Goal: Task Accomplishment & Management: Complete application form

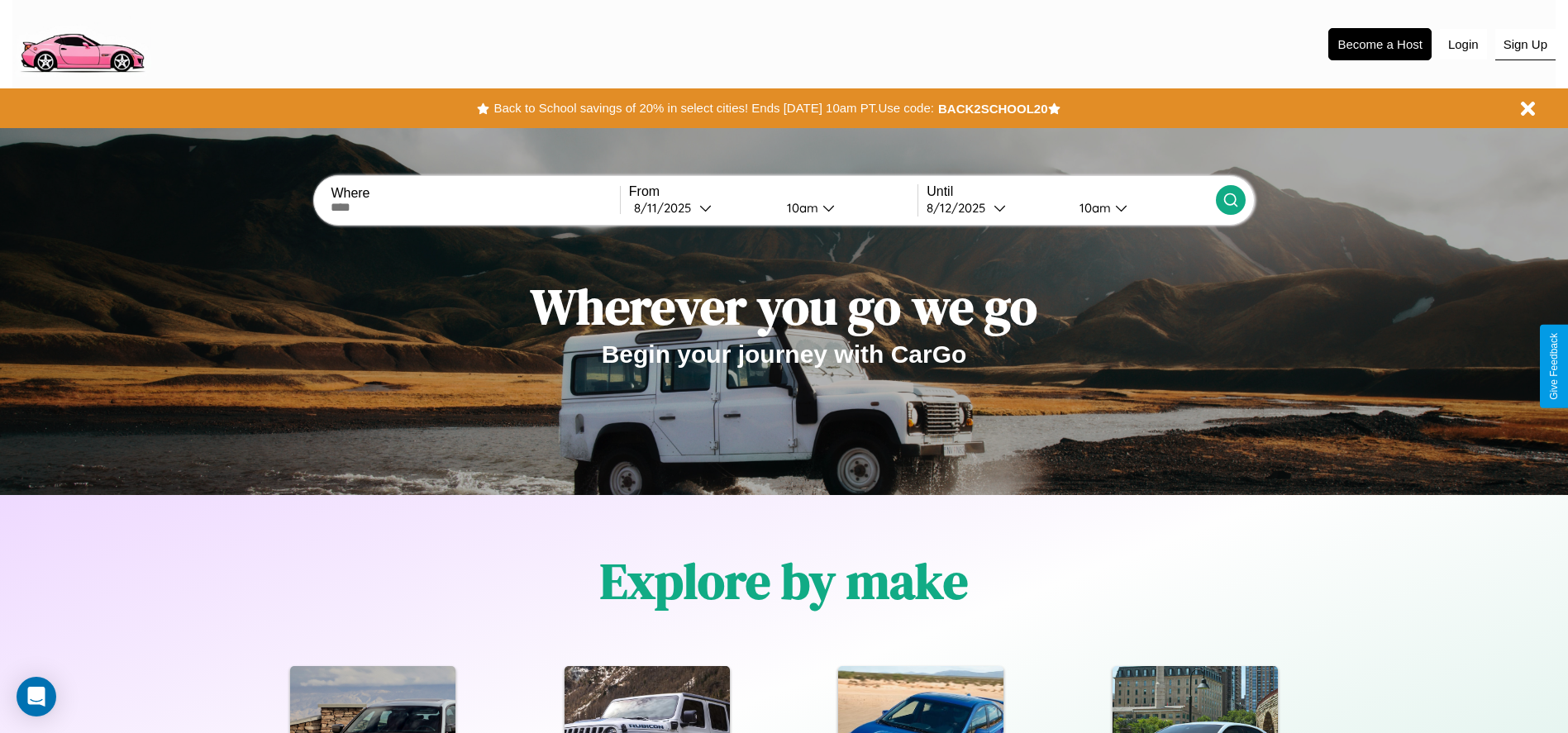
click at [1524, 44] on button "Sign Up" at bounding box center [1524, 44] width 60 height 32
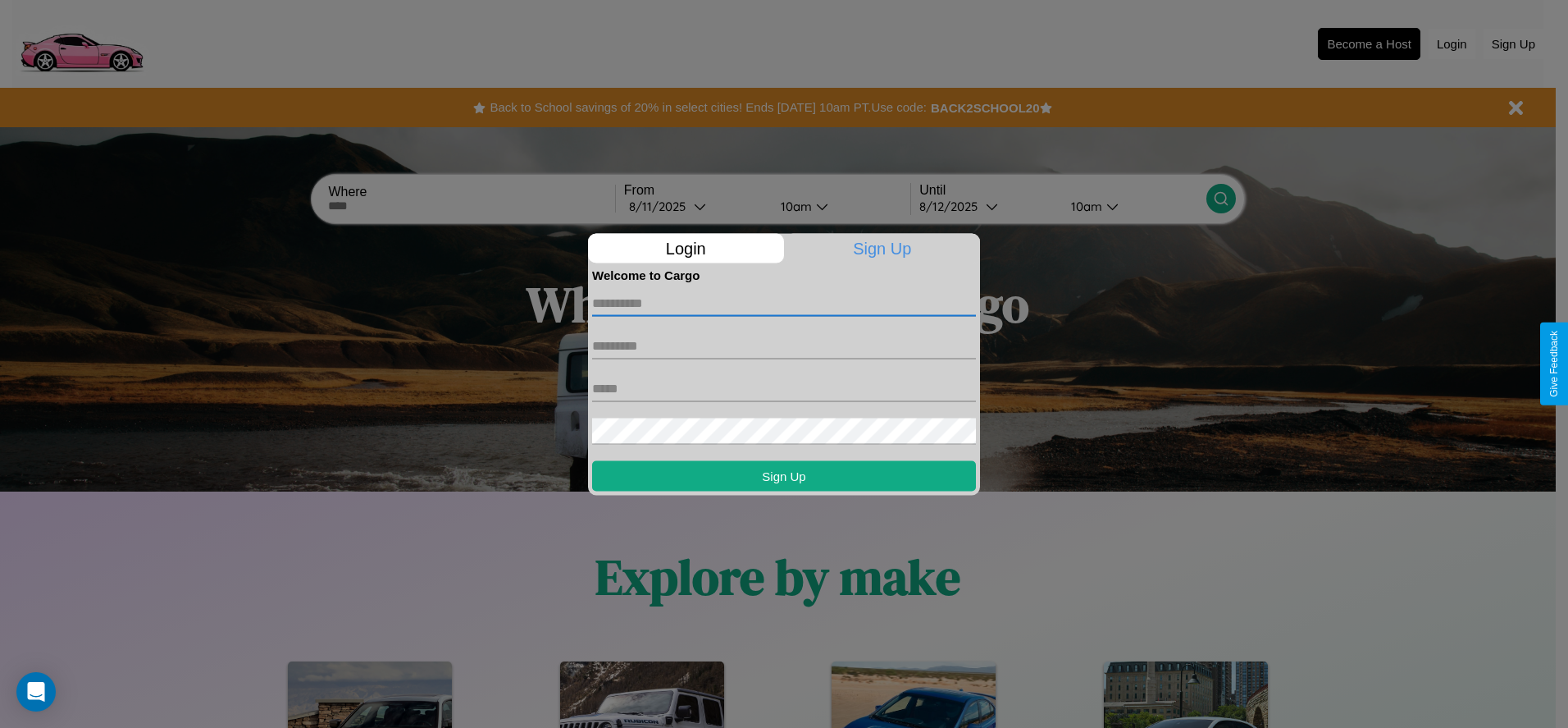
click at [784, 303] on input "text" at bounding box center [784, 302] width 384 height 26
type input "********"
click at [784, 345] on input "text" at bounding box center [784, 345] width 384 height 26
type input "********"
click at [784, 388] on input "text" at bounding box center [784, 387] width 384 height 26
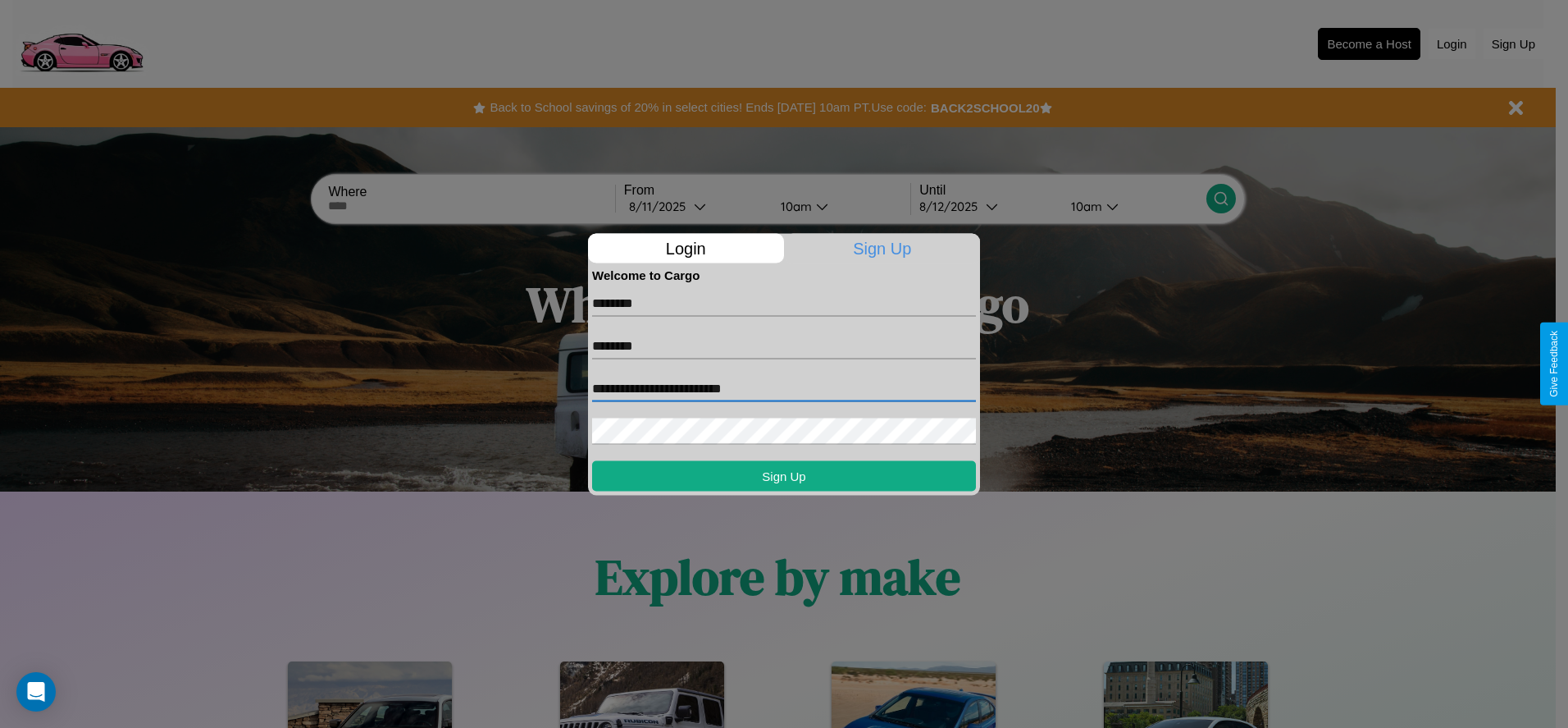
type input "**********"
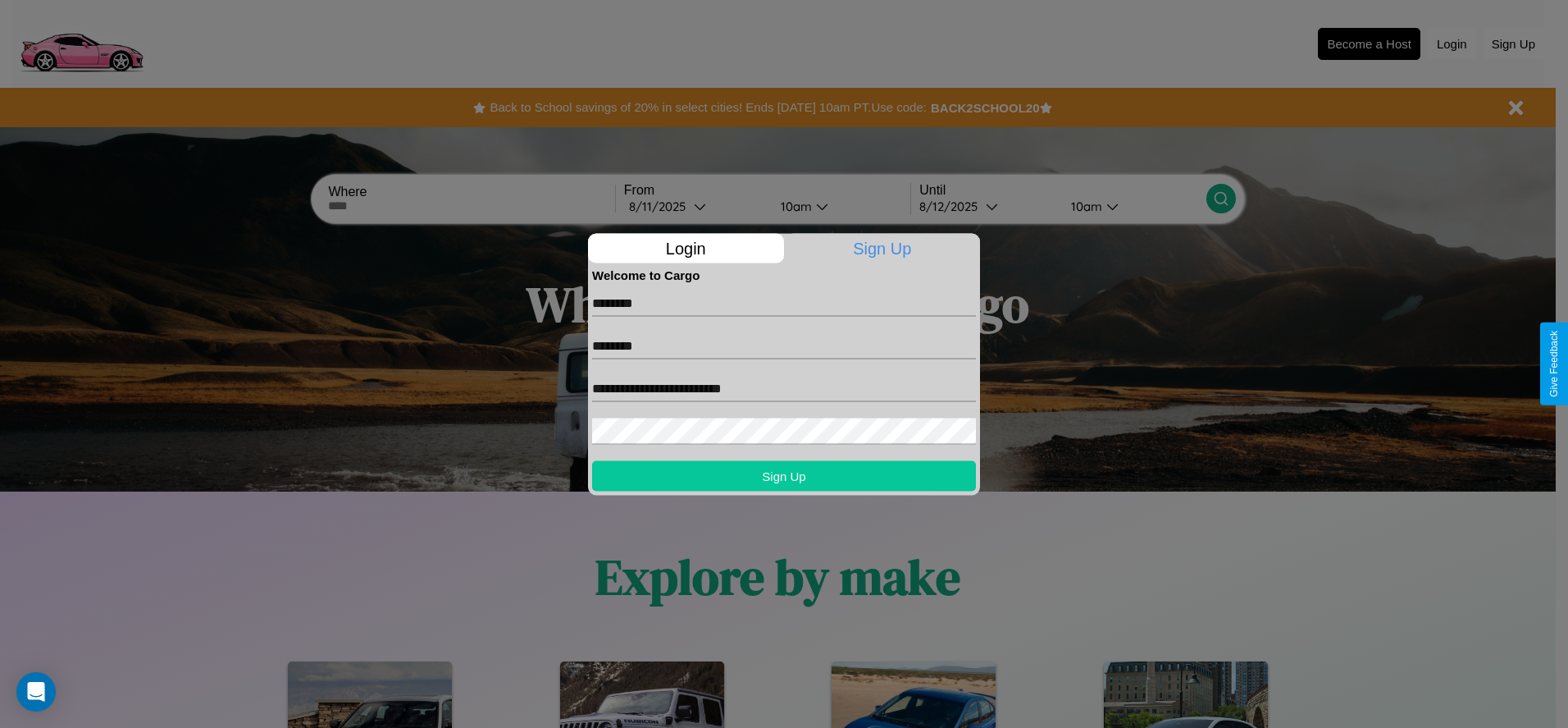
click at [784, 475] on button "Sign Up" at bounding box center [784, 476] width 384 height 31
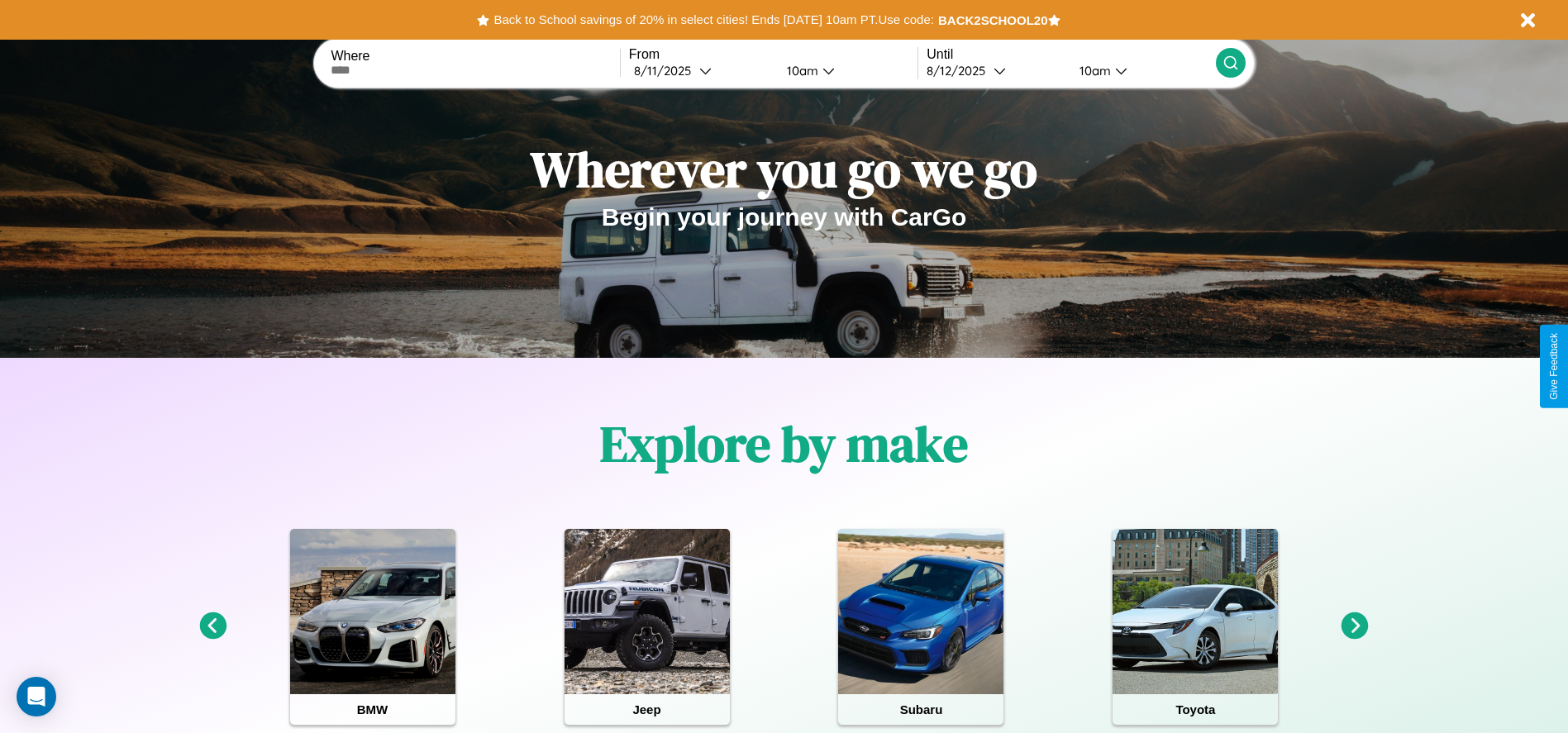
scroll to position [343, 0]
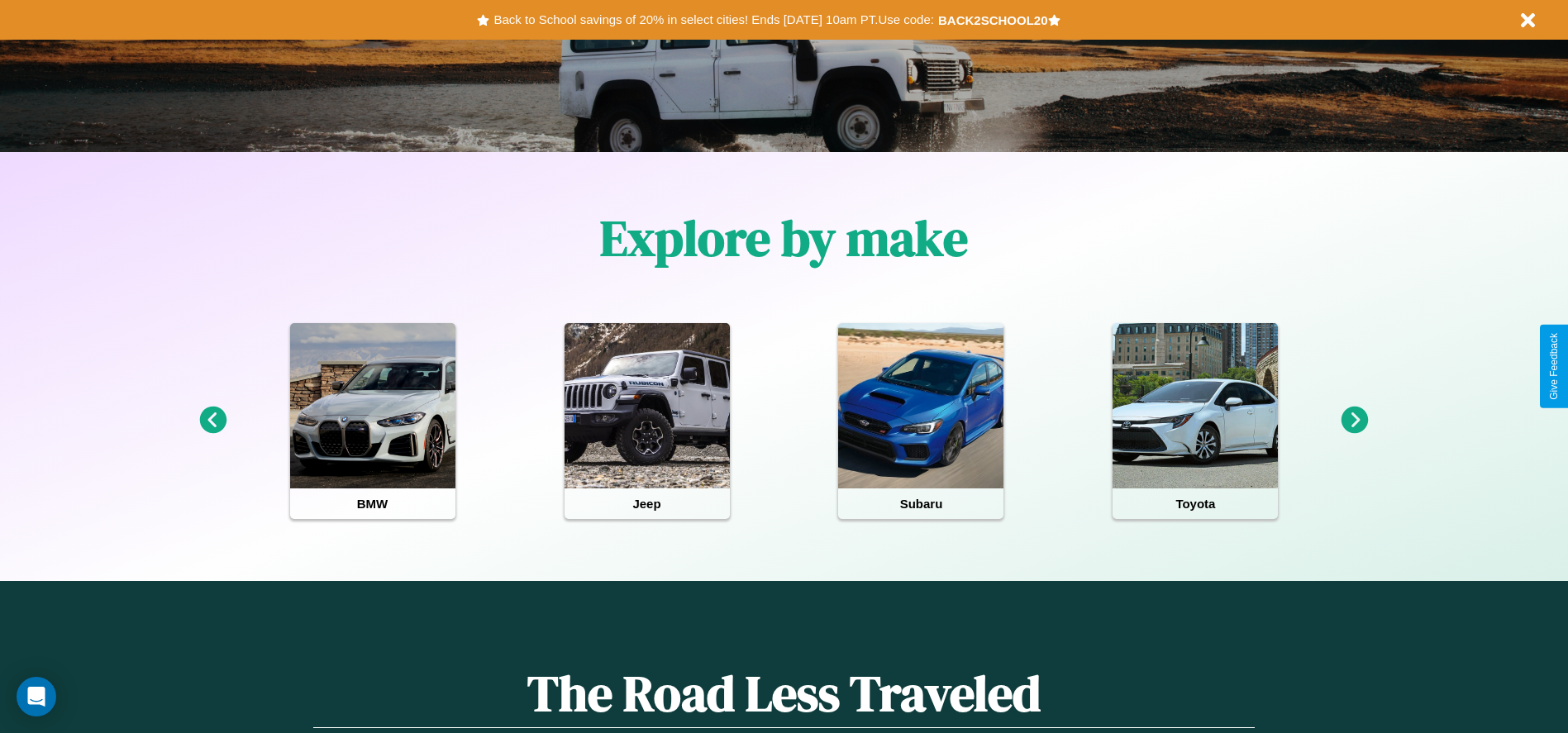
click at [1355, 421] on icon at bounding box center [1355, 420] width 27 height 27
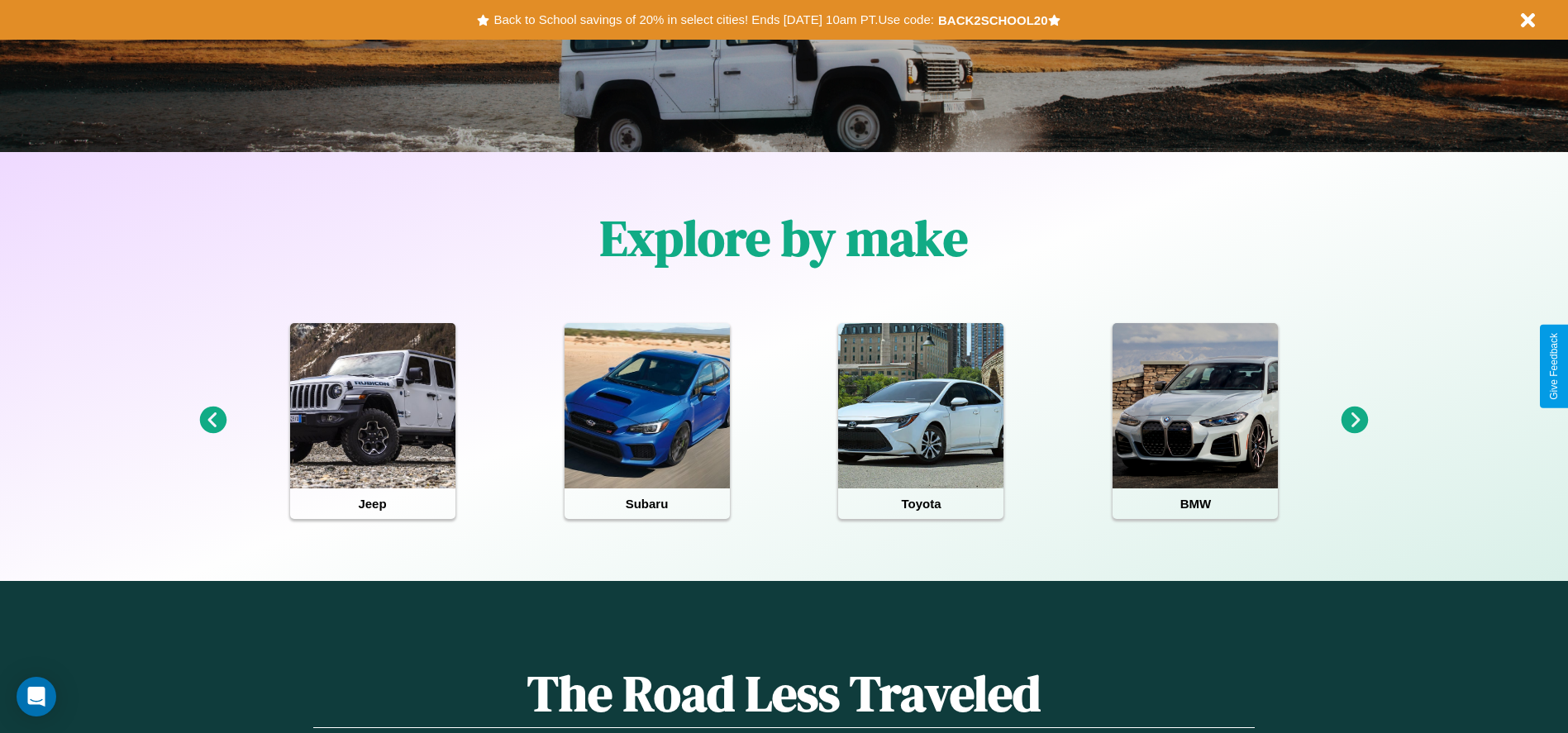
click at [1355, 421] on icon at bounding box center [1355, 420] width 27 height 27
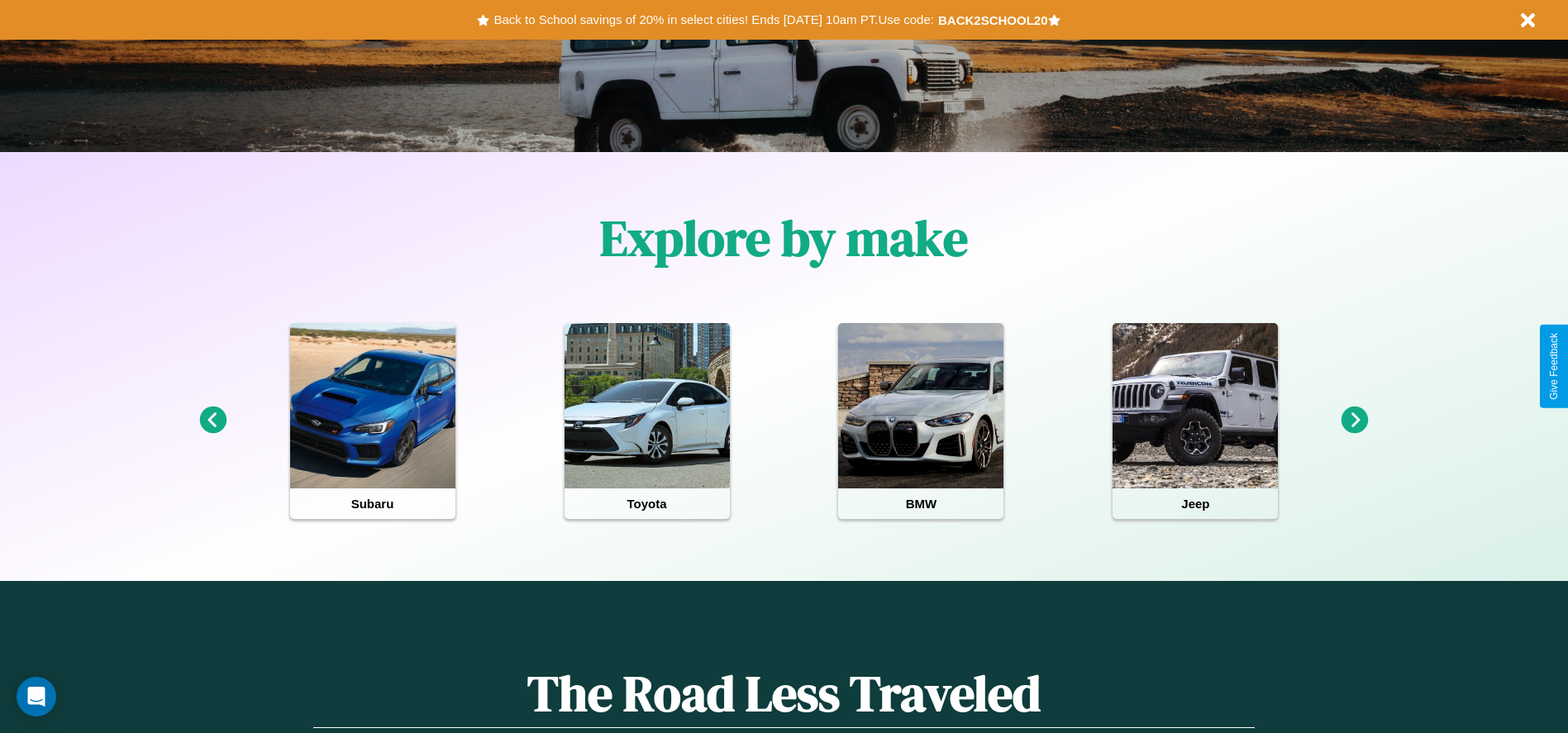
click at [1355, 421] on icon at bounding box center [1355, 420] width 27 height 27
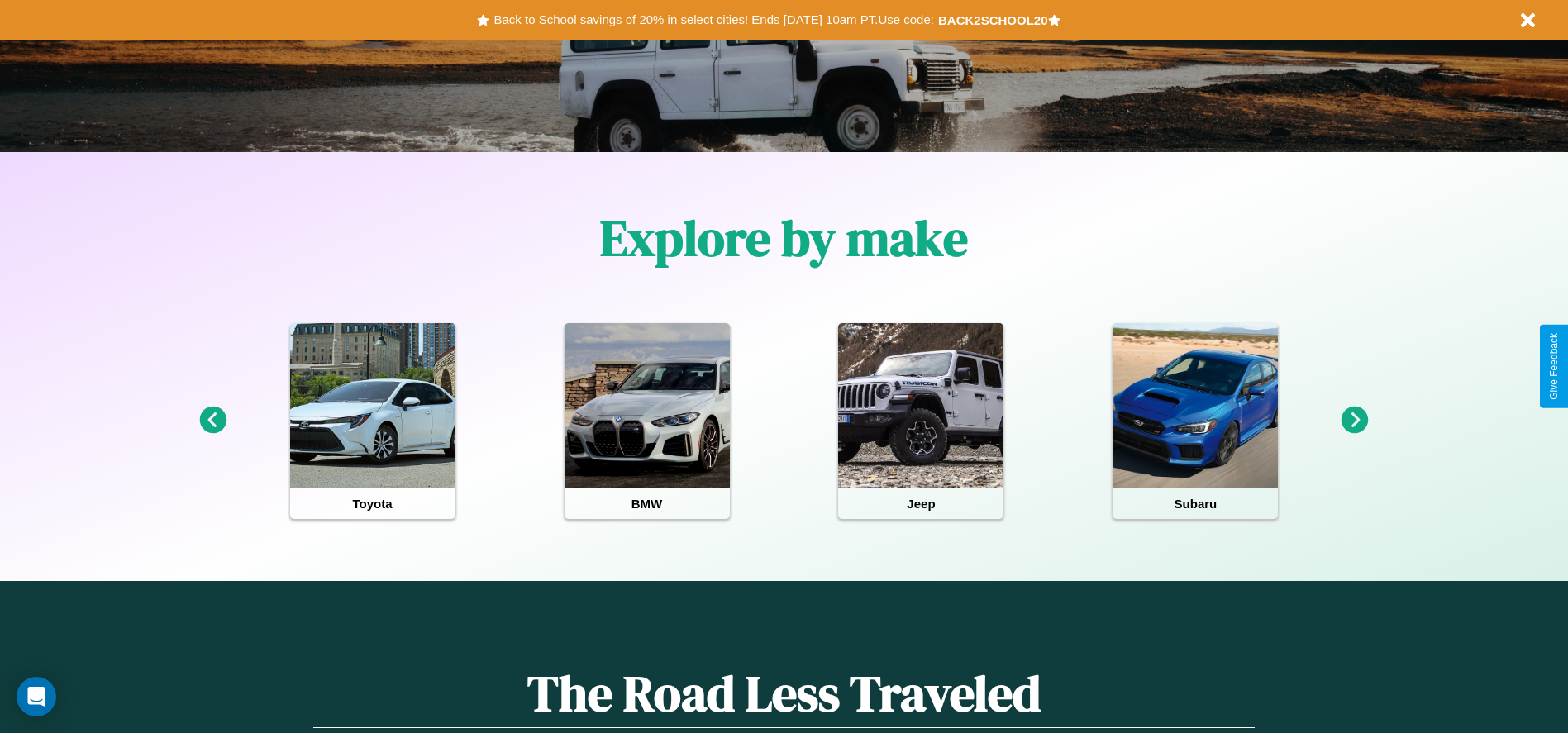
click at [1355, 421] on icon at bounding box center [1355, 420] width 27 height 27
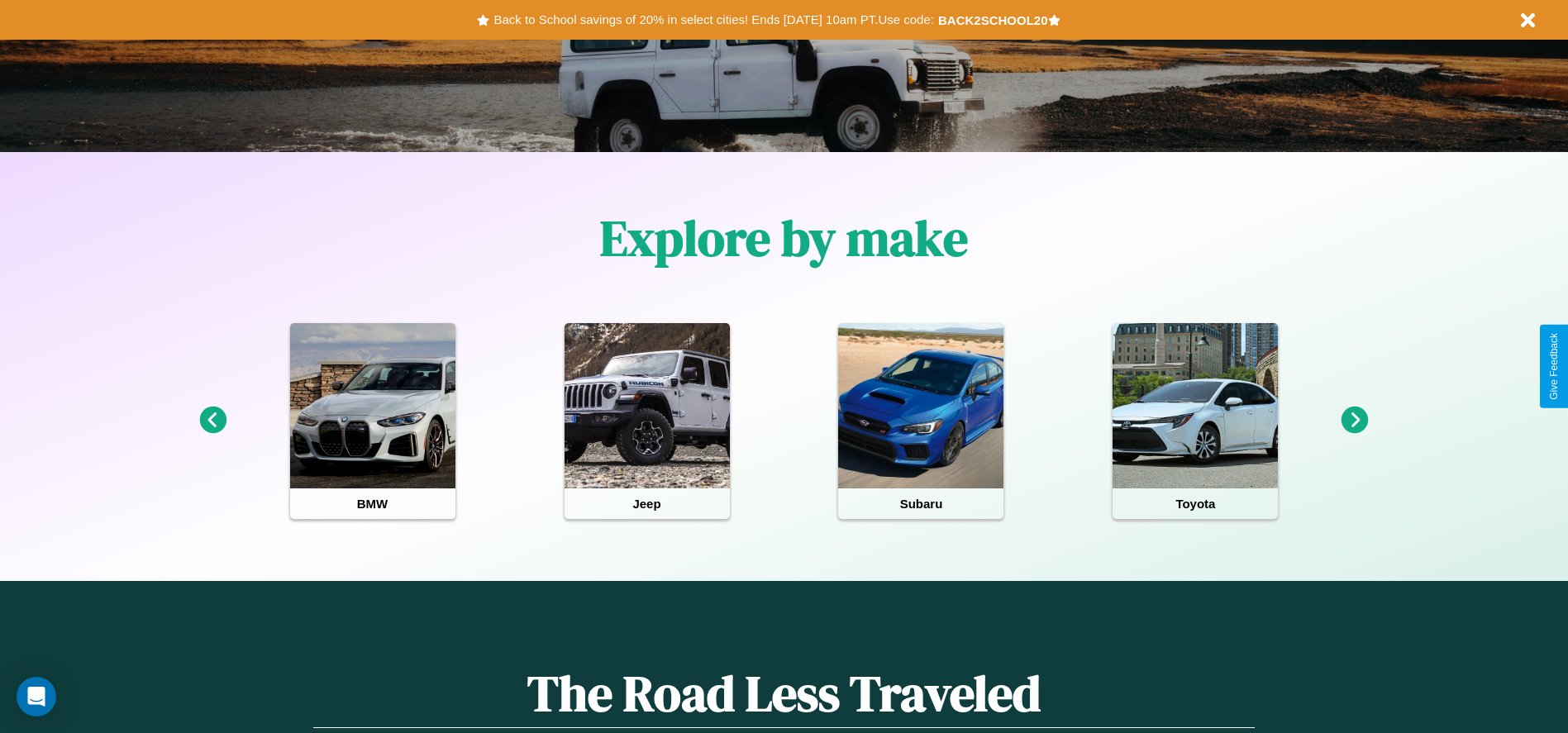
click at [1355, 421] on icon at bounding box center [1355, 420] width 27 height 27
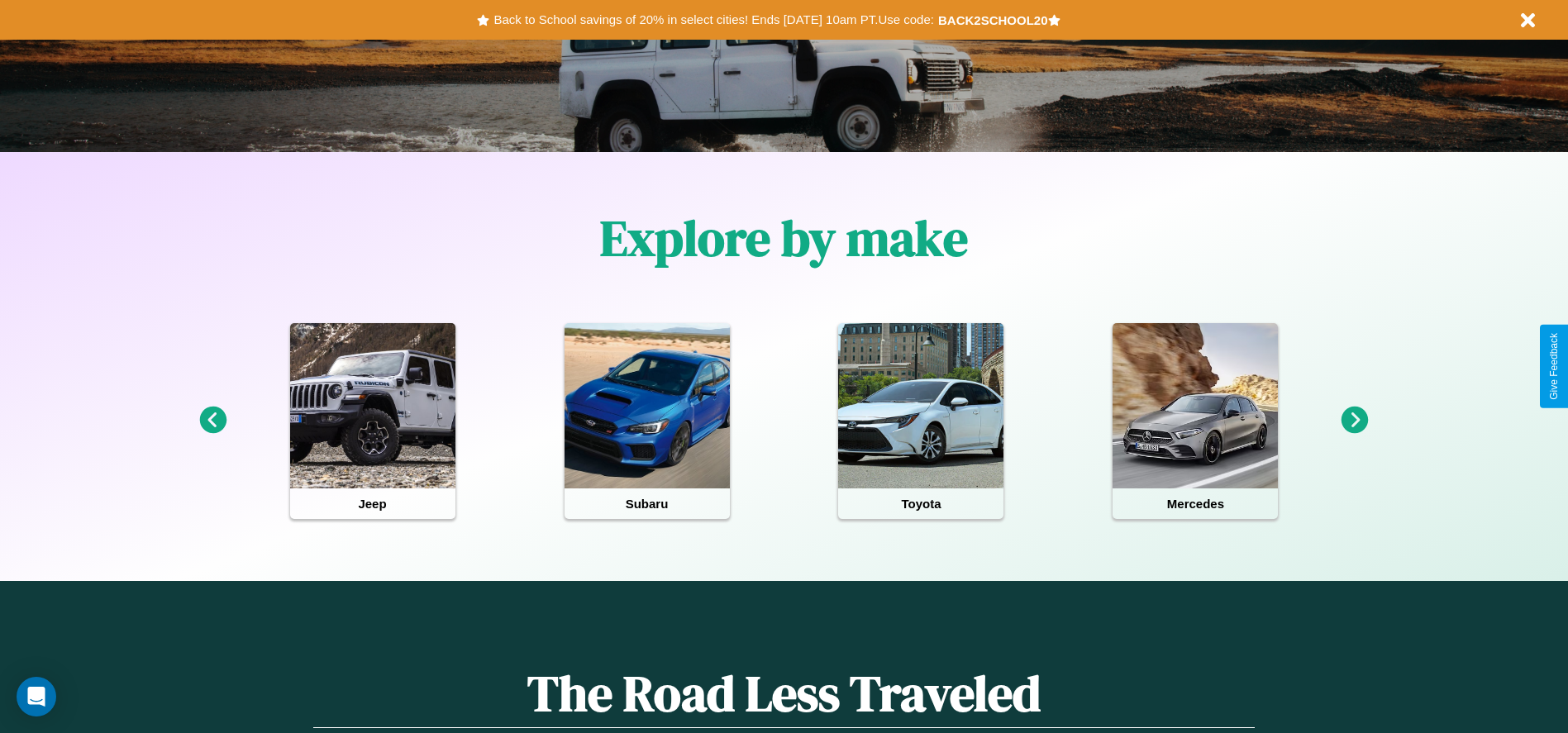
scroll to position [0, 0]
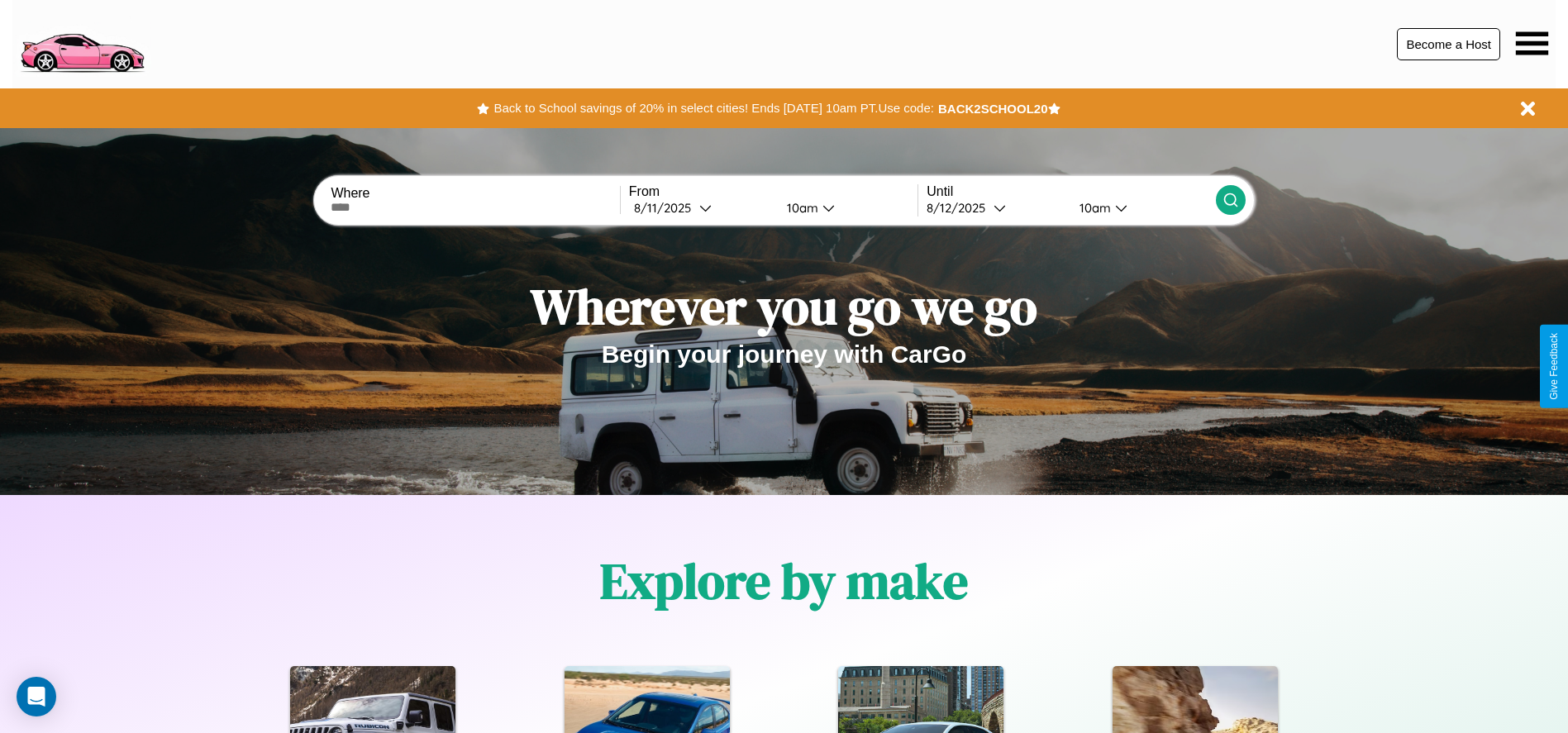
click at [1448, 44] on button "Become a Host" at bounding box center [1448, 44] width 103 height 33
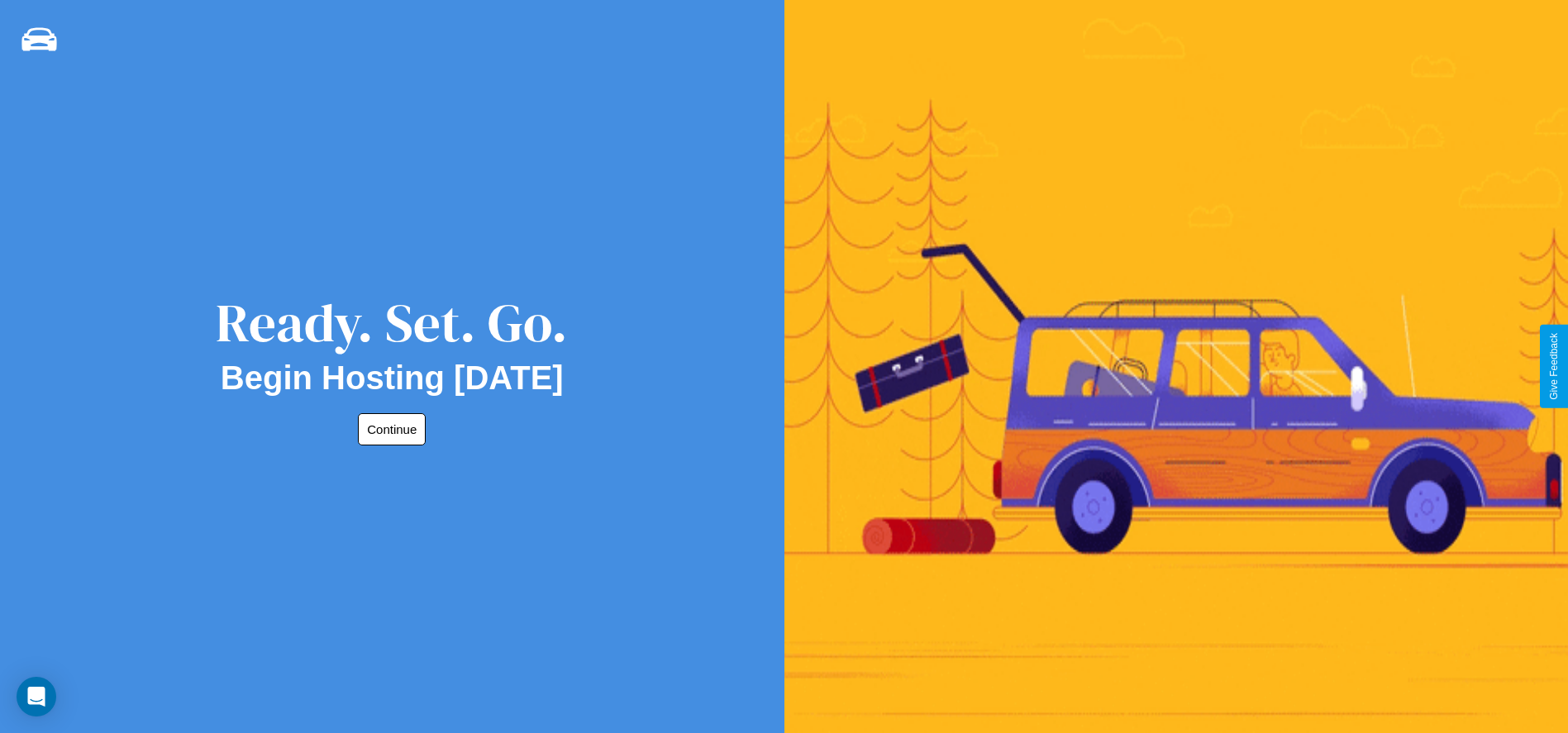
click at [388, 429] on button "Continue" at bounding box center [391, 429] width 68 height 33
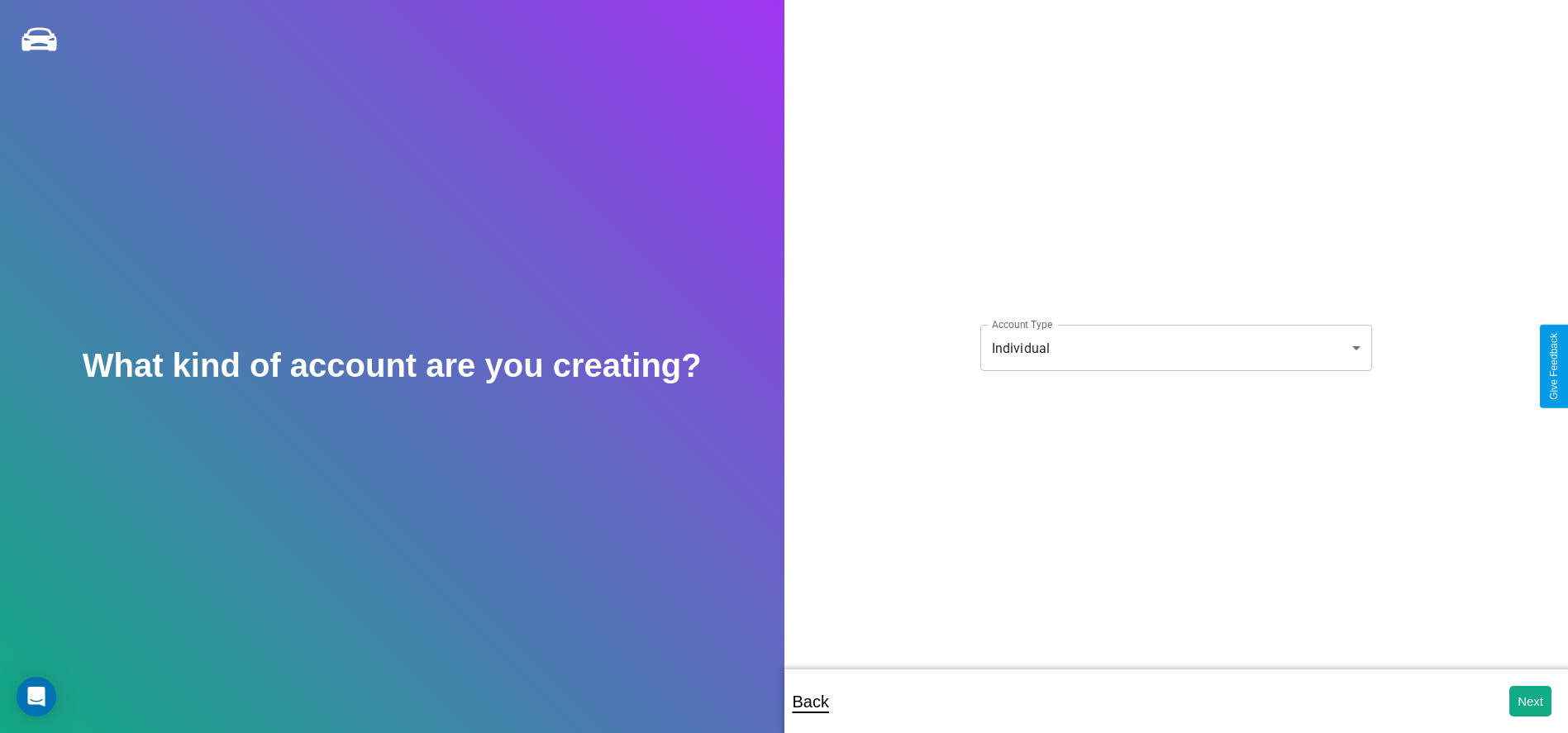
click at [1175, 347] on body "**********" at bounding box center [784, 377] width 1568 height 755
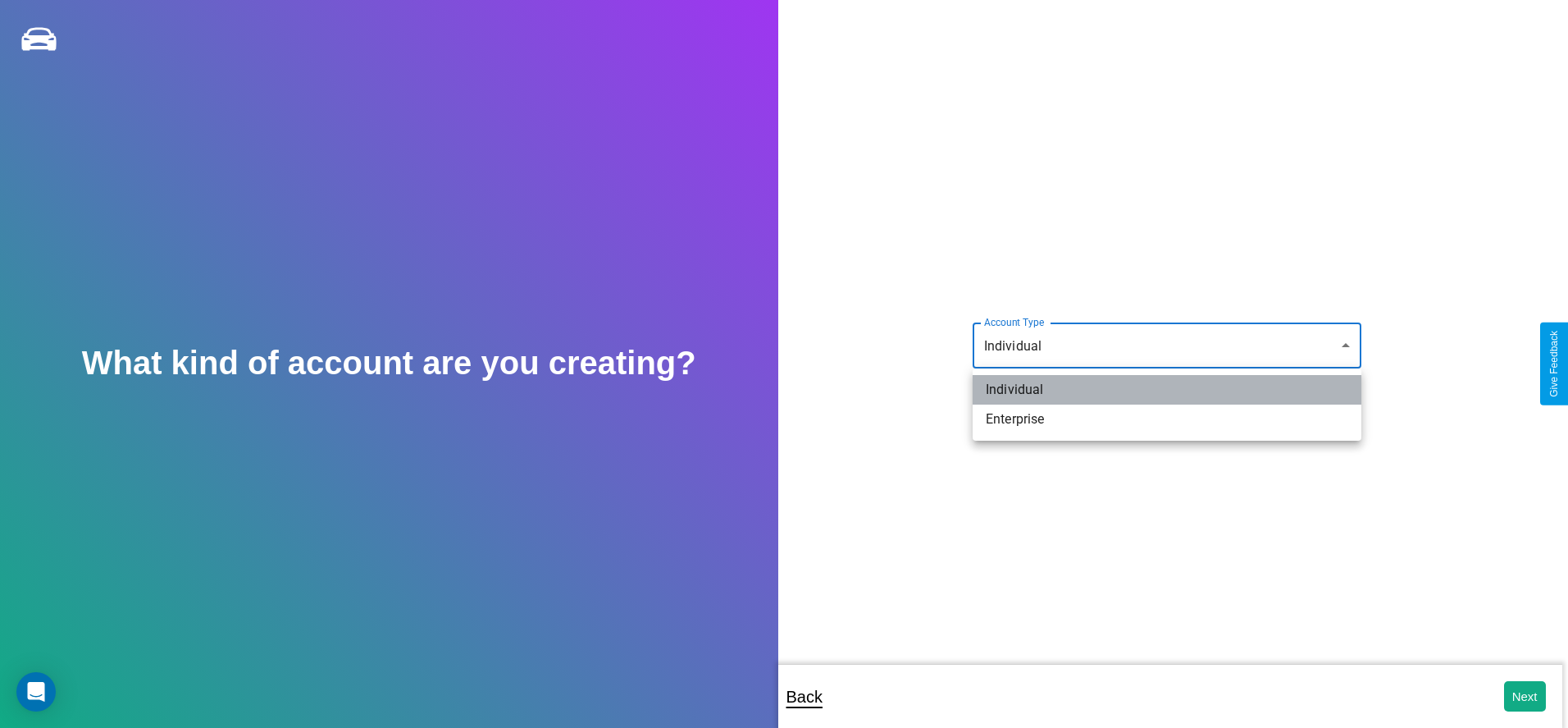
click at [1167, 390] on li "Individual" at bounding box center [1167, 389] width 389 height 30
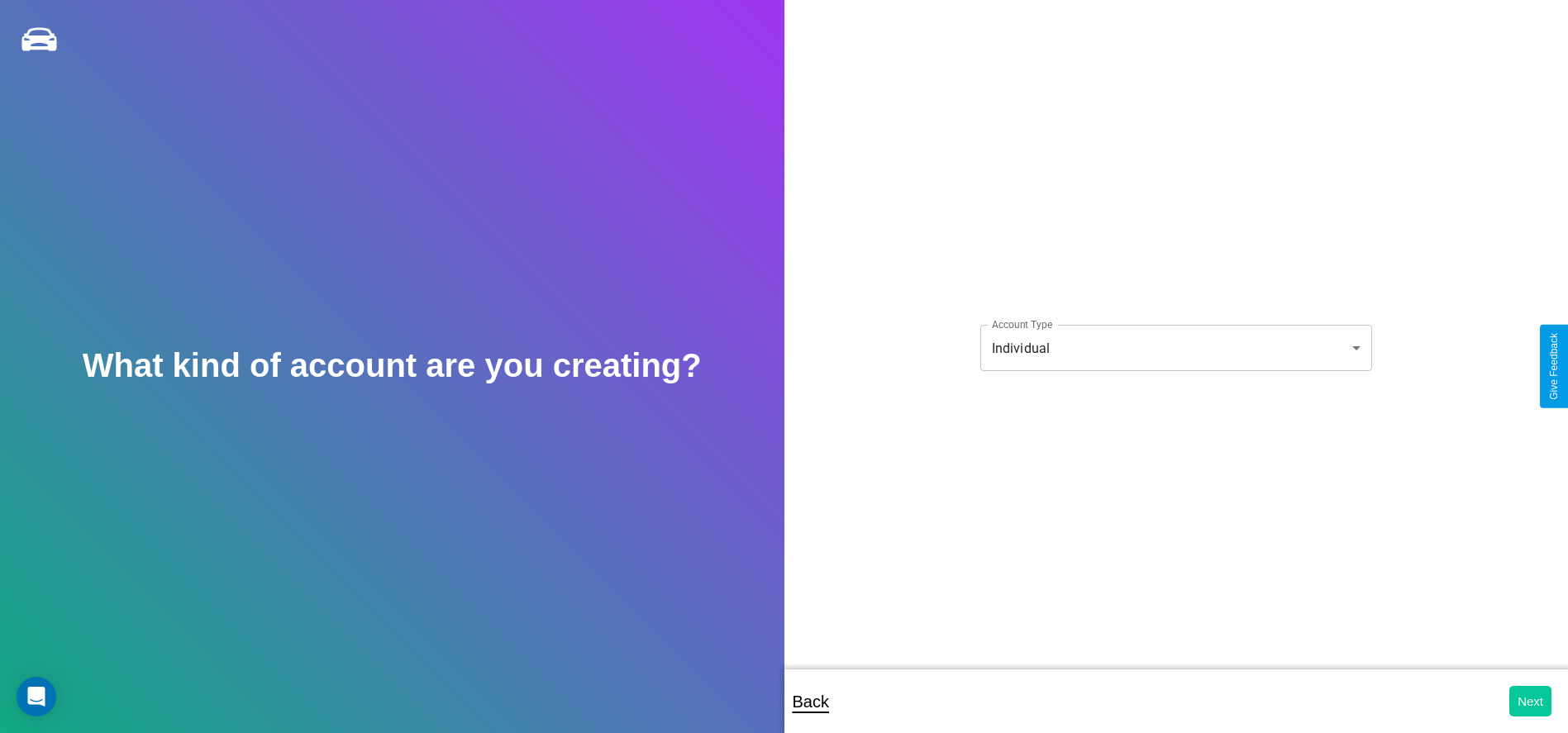
click at [1530, 700] on button "Next" at bounding box center [1530, 701] width 42 height 31
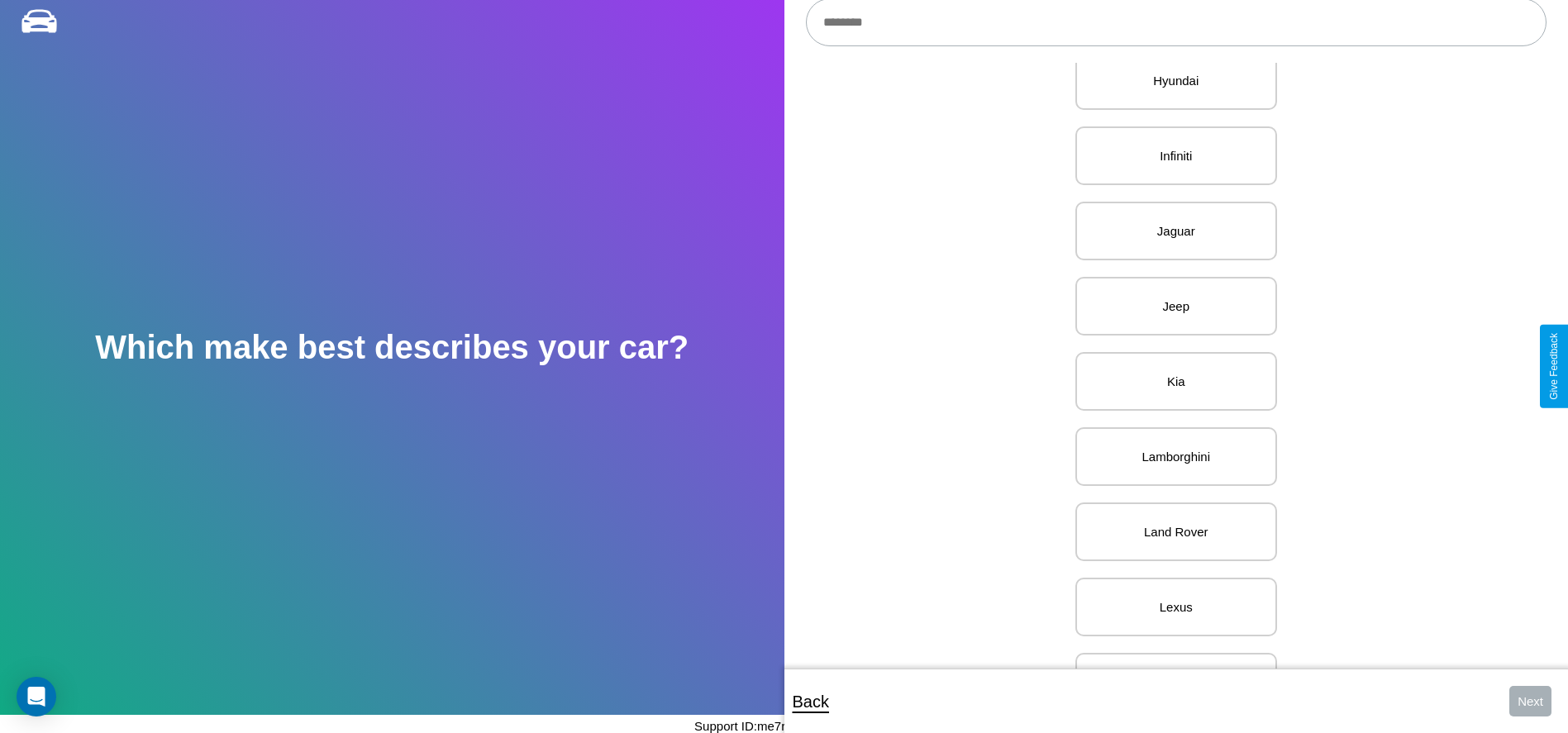
scroll to position [1329, 0]
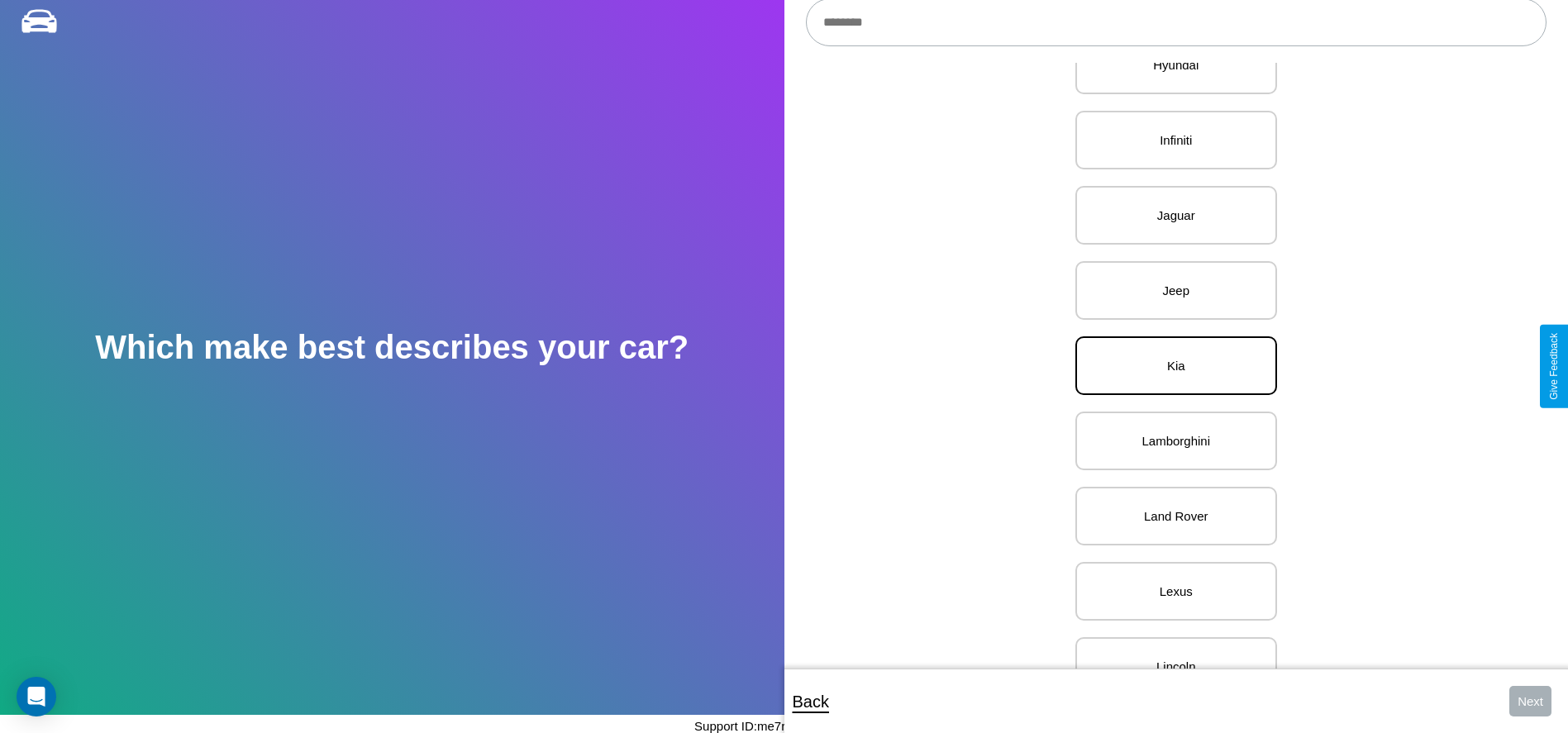
click at [1170, 366] on p "Kia" at bounding box center [1176, 366] width 165 height 23
click at [1530, 700] on button "Next" at bounding box center [1530, 701] width 42 height 31
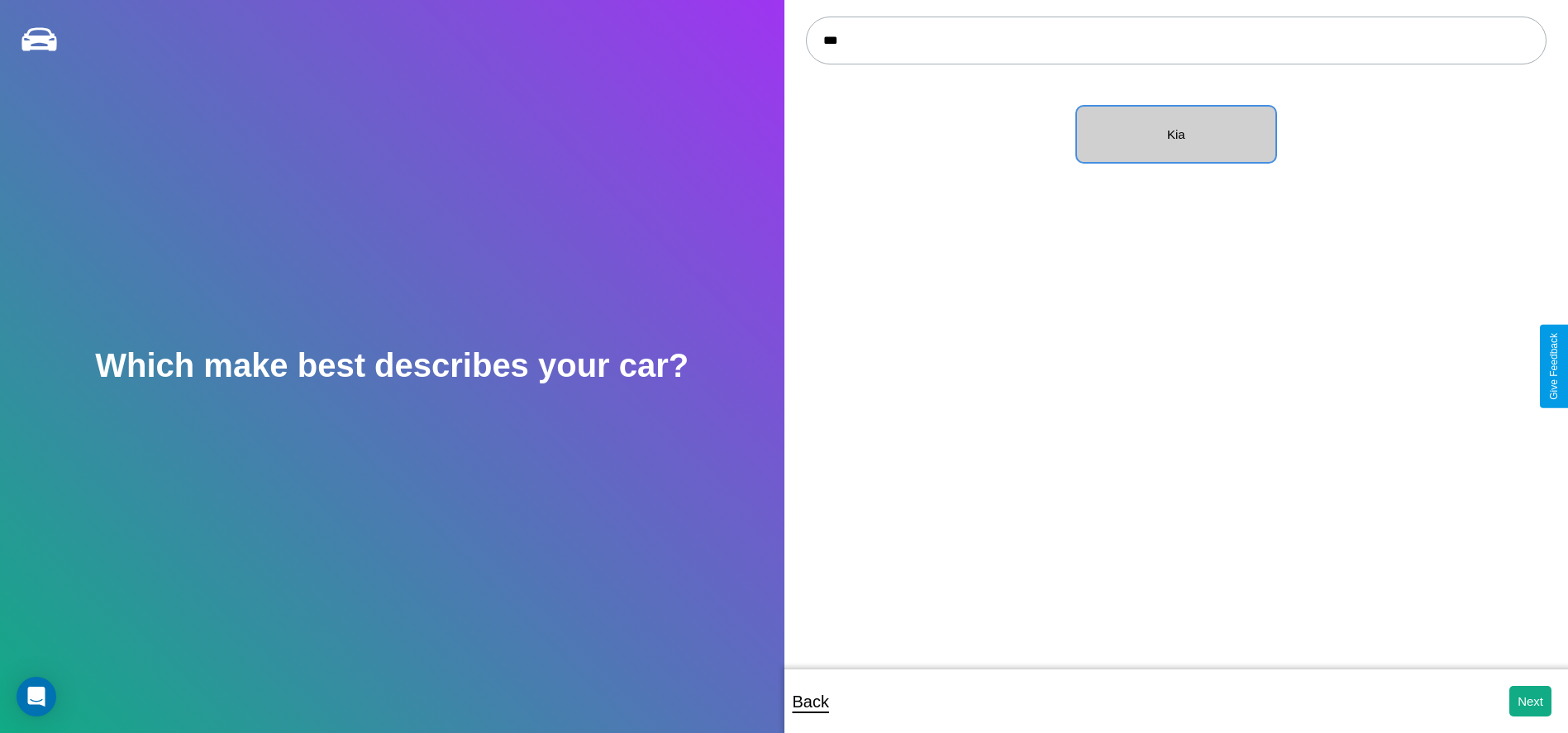
scroll to position [18, 0]
